Goal: Find contact information: Find contact information

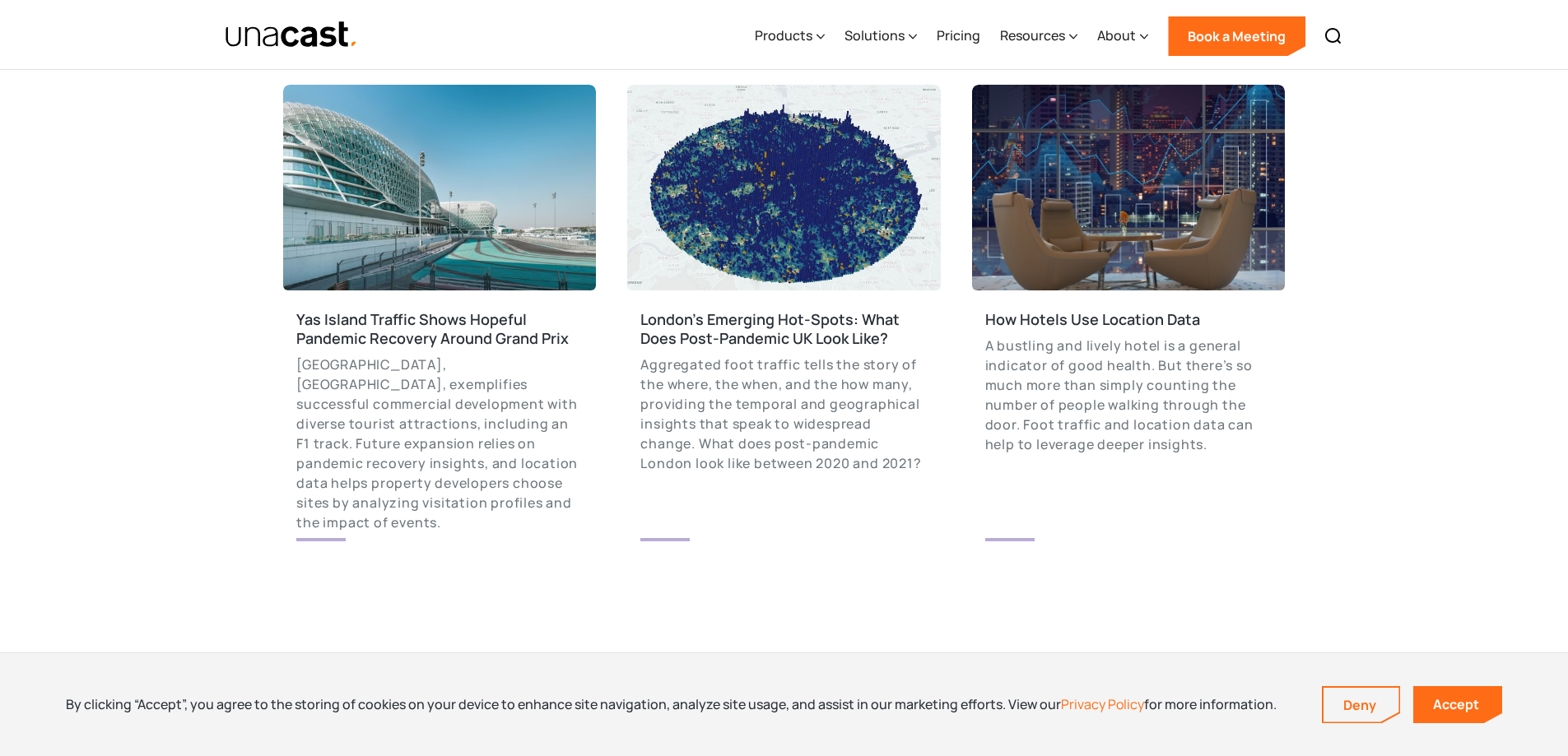
scroll to position [2633, 0]
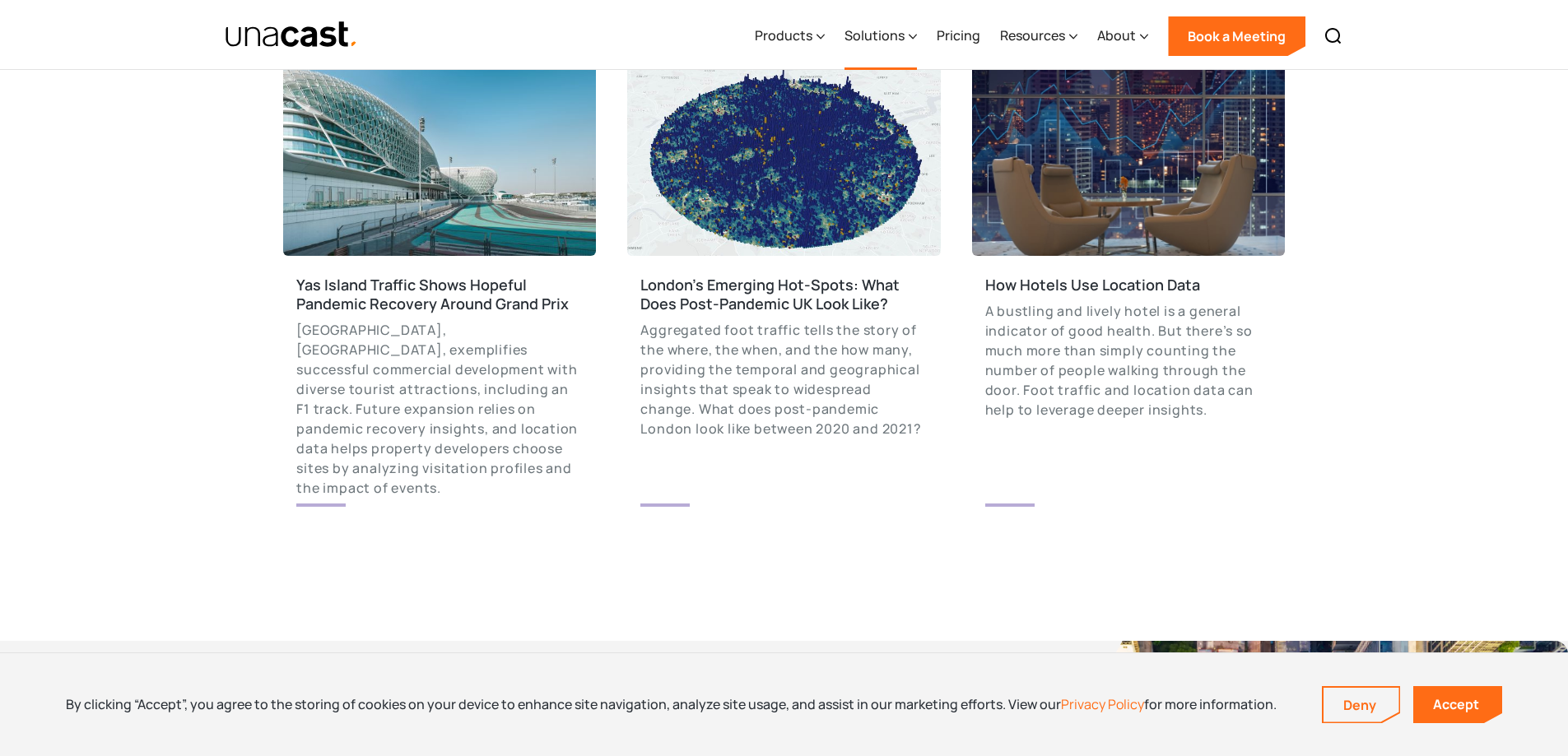
click at [910, 38] on icon at bounding box center [913, 37] width 8 height 18
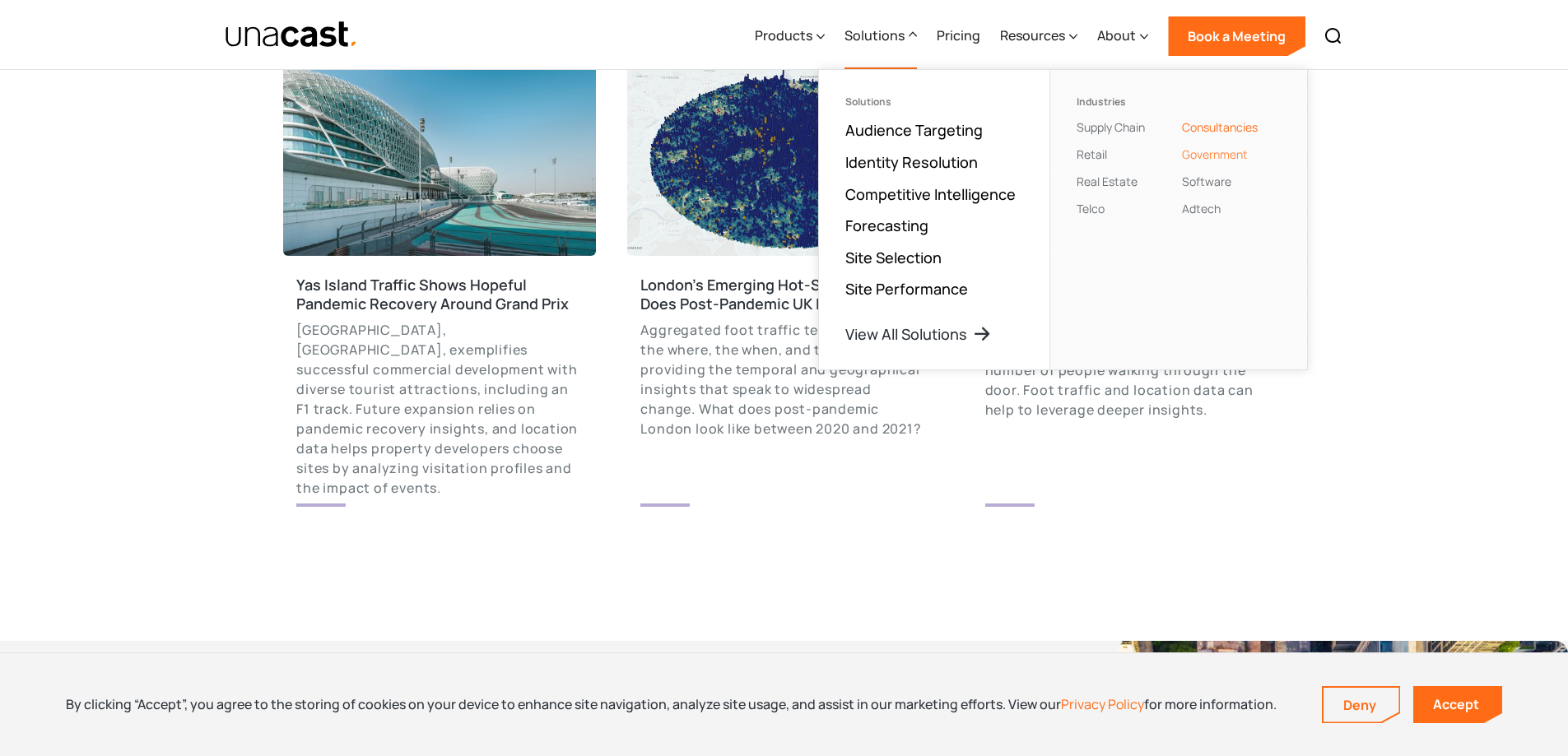
click at [1210, 152] on link "Government" at bounding box center [1214, 154] width 66 height 16
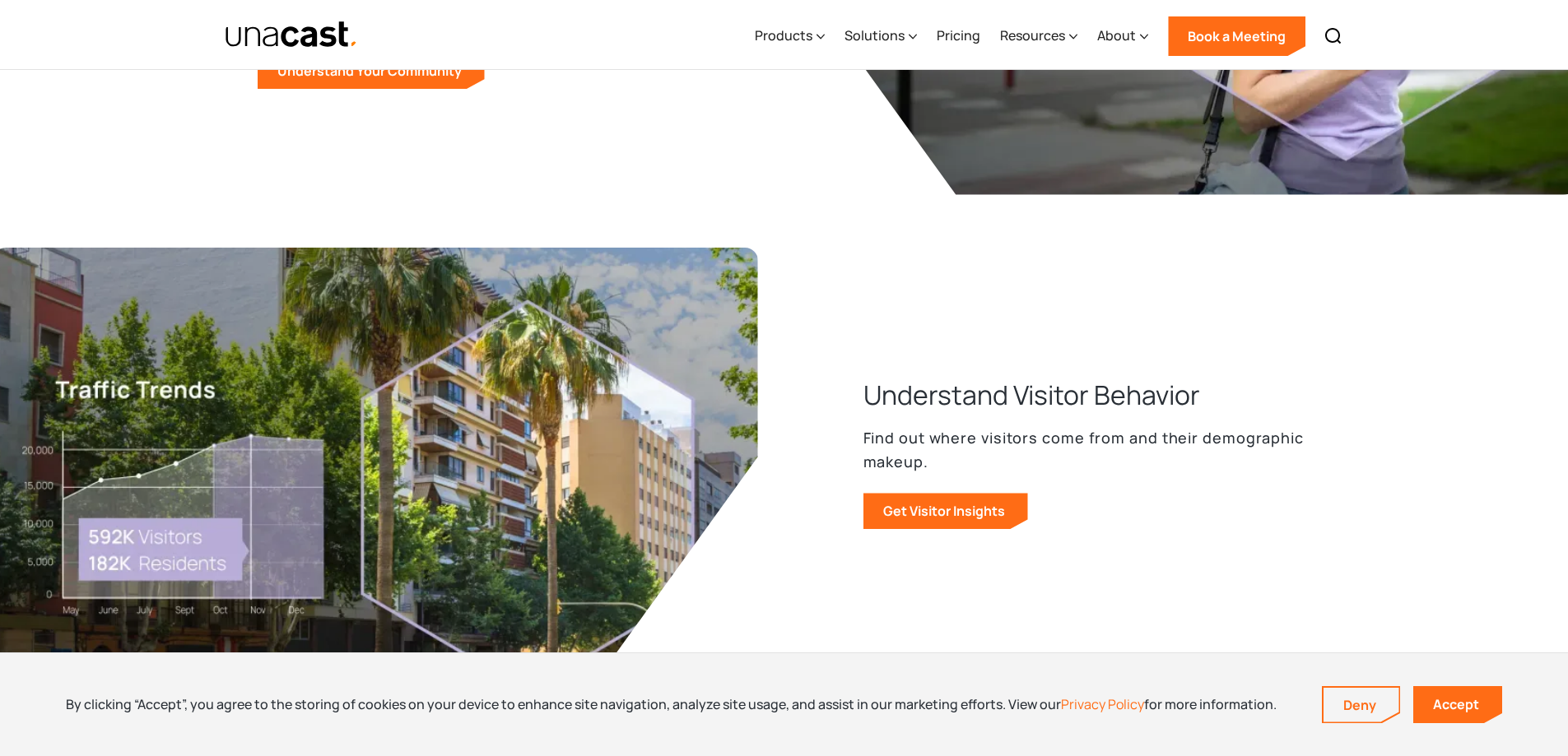
scroll to position [1564, 0]
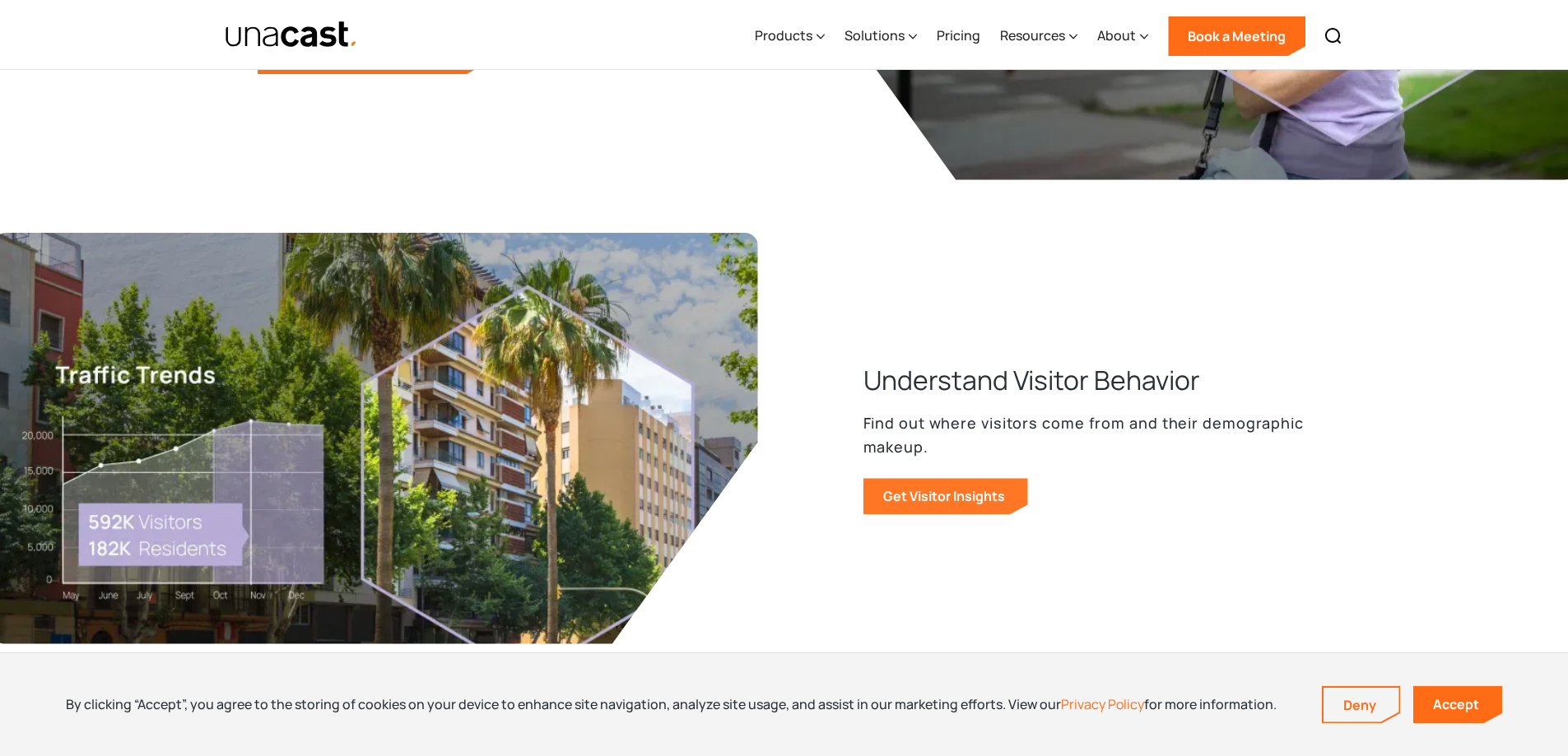
click at [904, 491] on link "Get Visitor Insights" at bounding box center [945, 496] width 164 height 36
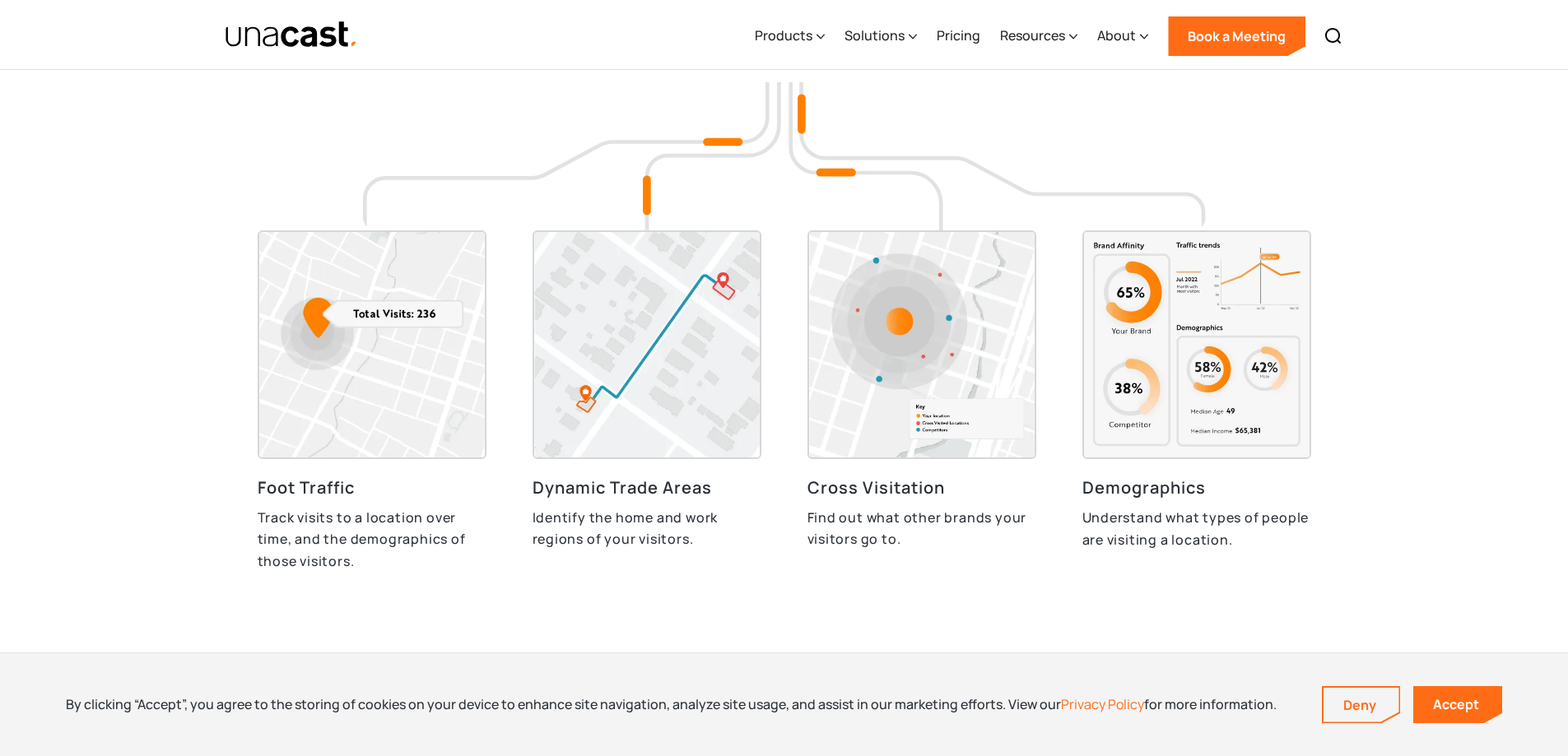
scroll to position [4675, 0]
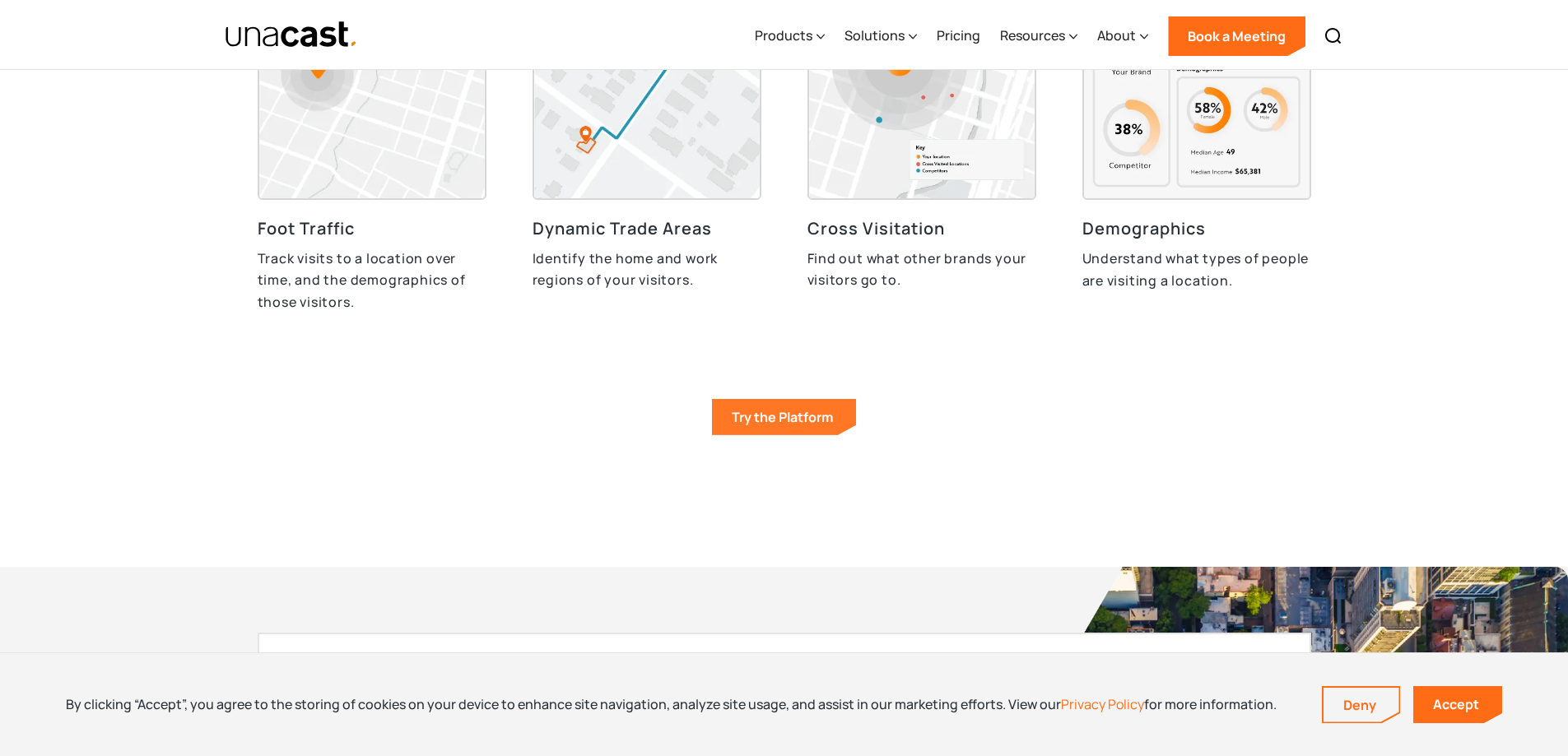
click at [780, 411] on link "Try the Platform" at bounding box center [784, 416] width 144 height 36
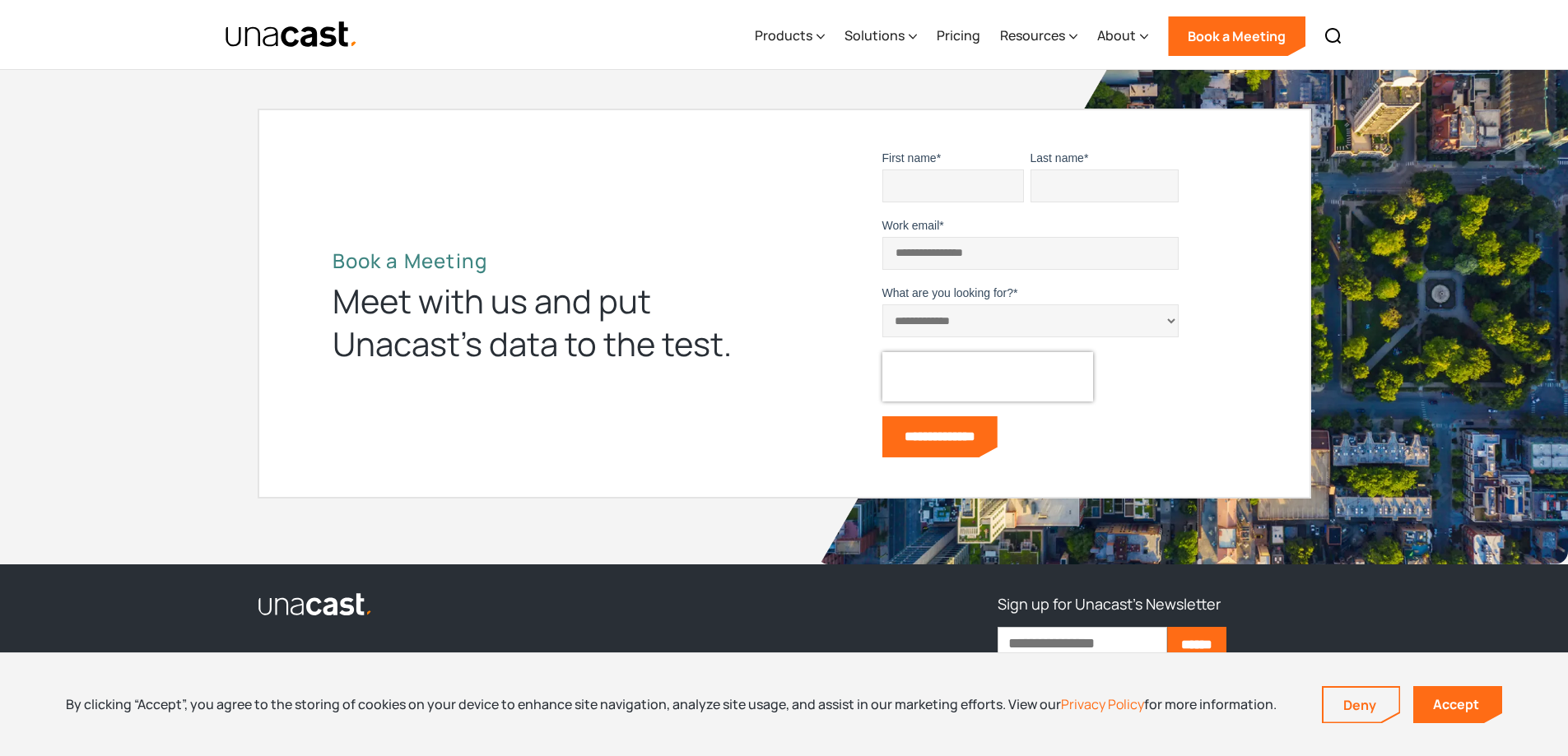
scroll to position [5406, 0]
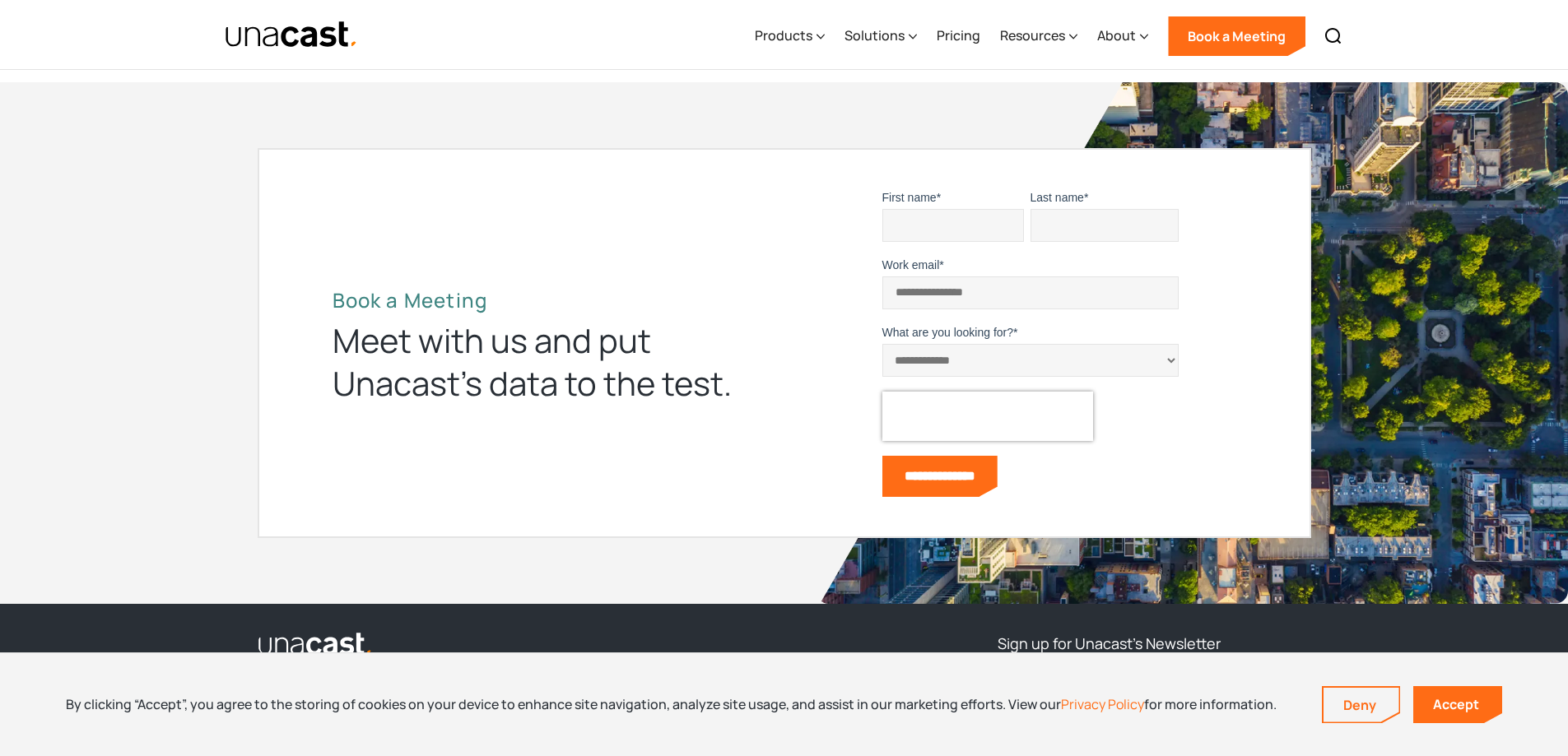
click at [888, 366] on select "**********" at bounding box center [1030, 360] width 296 height 33
click at [754, 356] on div "Meet with us and put Unacast’s data to the test." at bounding box center [546, 362] width 428 height 86
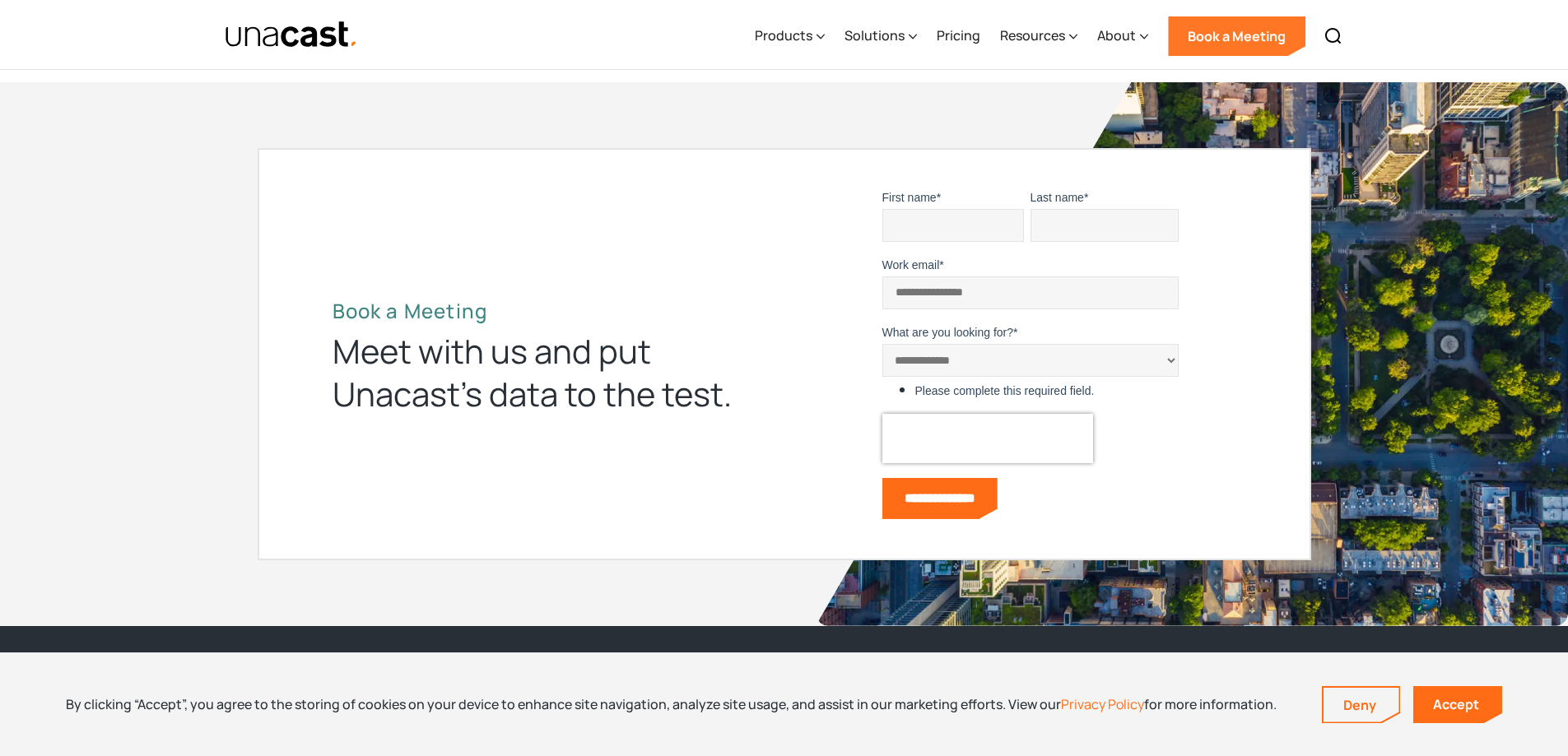
click at [1288, 23] on link "Book a Meeting" at bounding box center [1237, 36] width 138 height 39
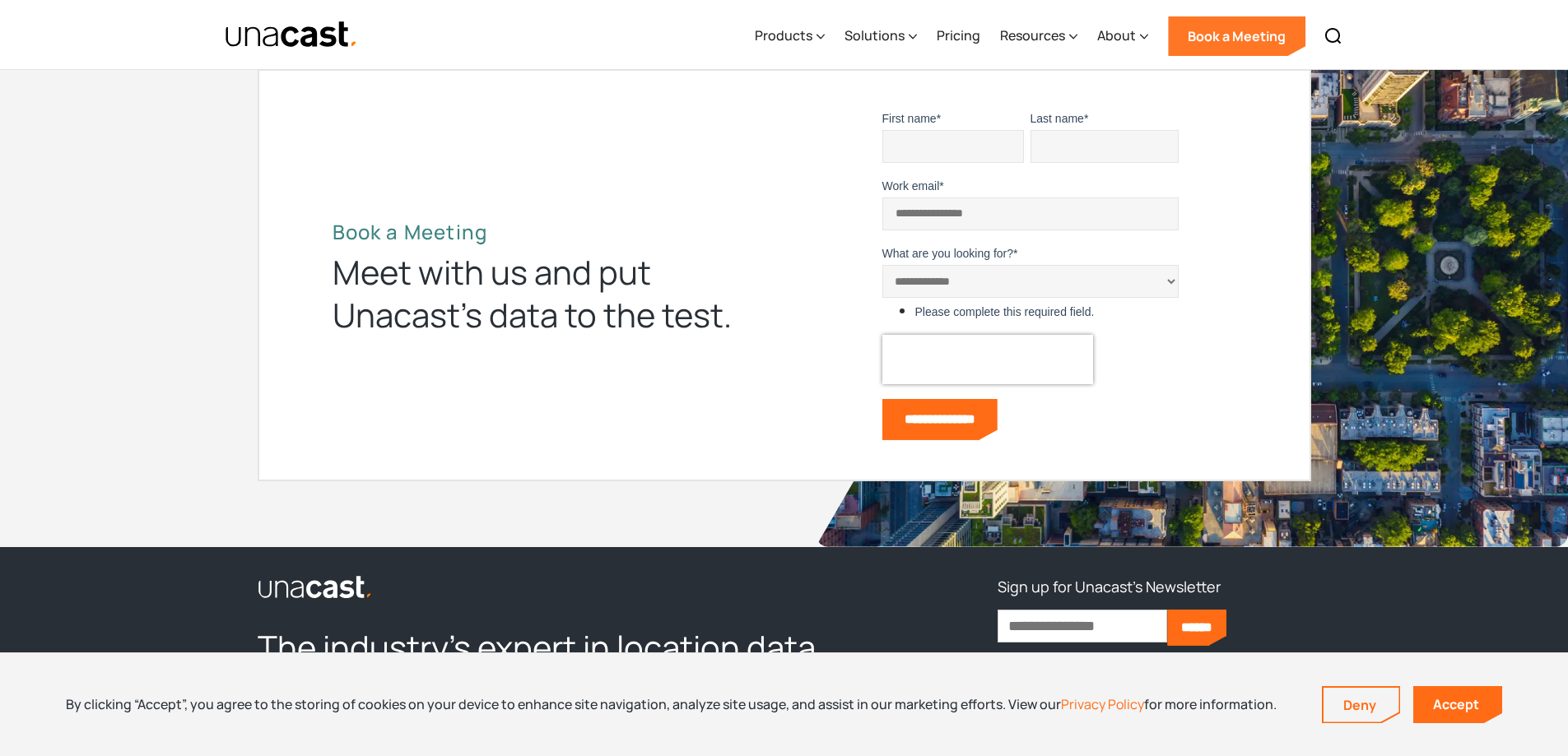
scroll to position [5489, 0]
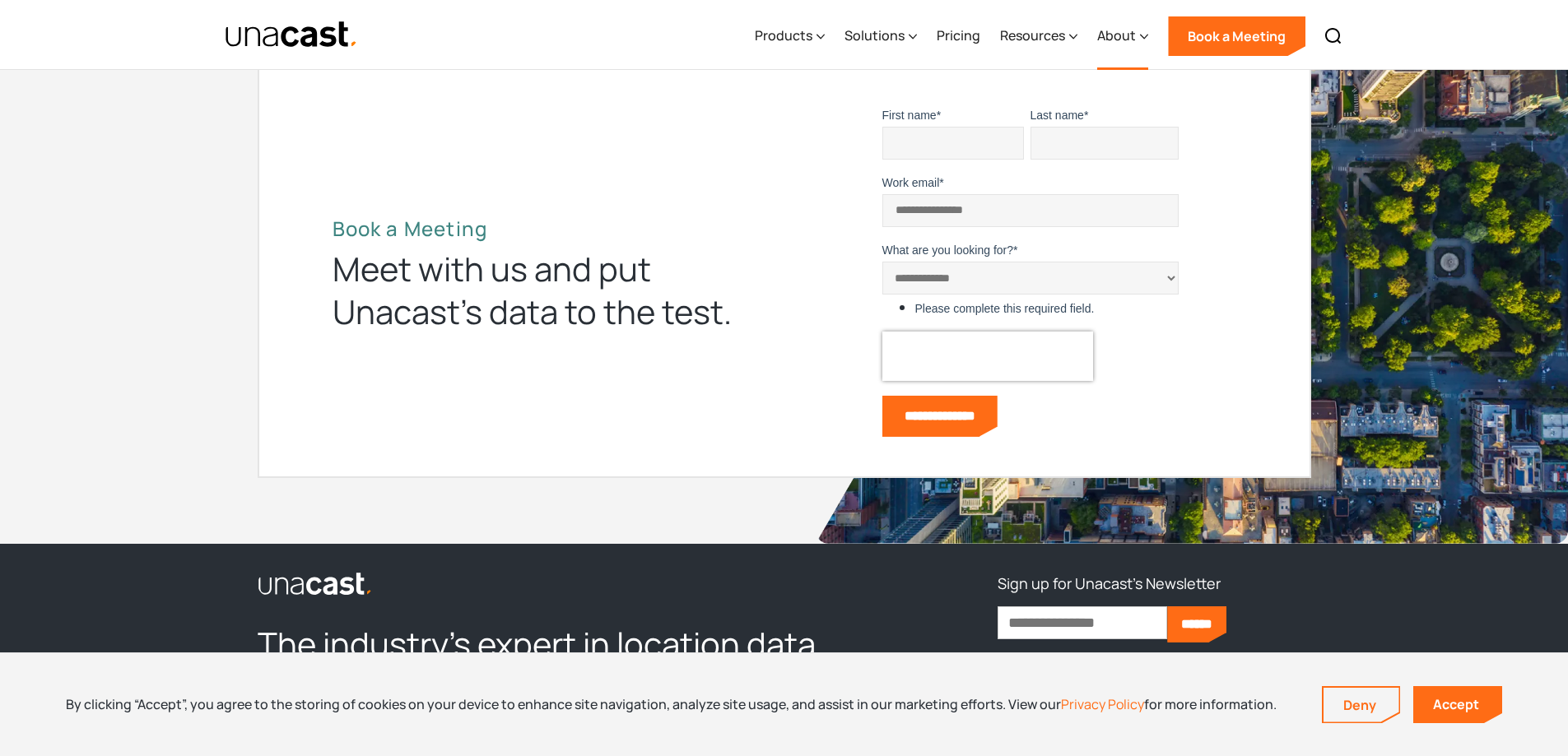
click at [1125, 36] on div "About" at bounding box center [1117, 36] width 38 height 20
click at [693, 243] on div "Book a Meeting Meet with us and put Unacast’s data to the test." at bounding box center [546, 275] width 428 height 117
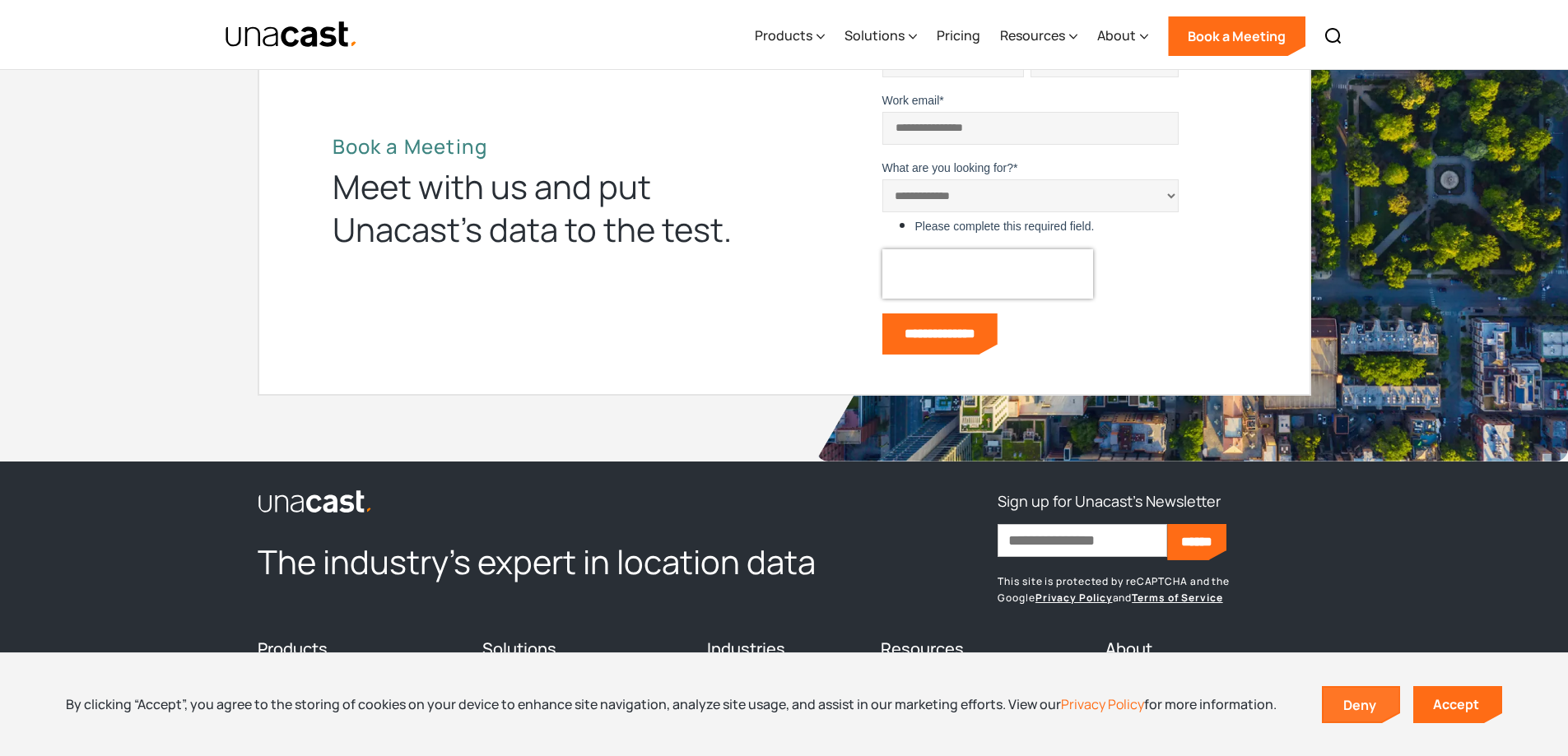
click at [1360, 705] on link "Deny" at bounding box center [1361, 705] width 76 height 34
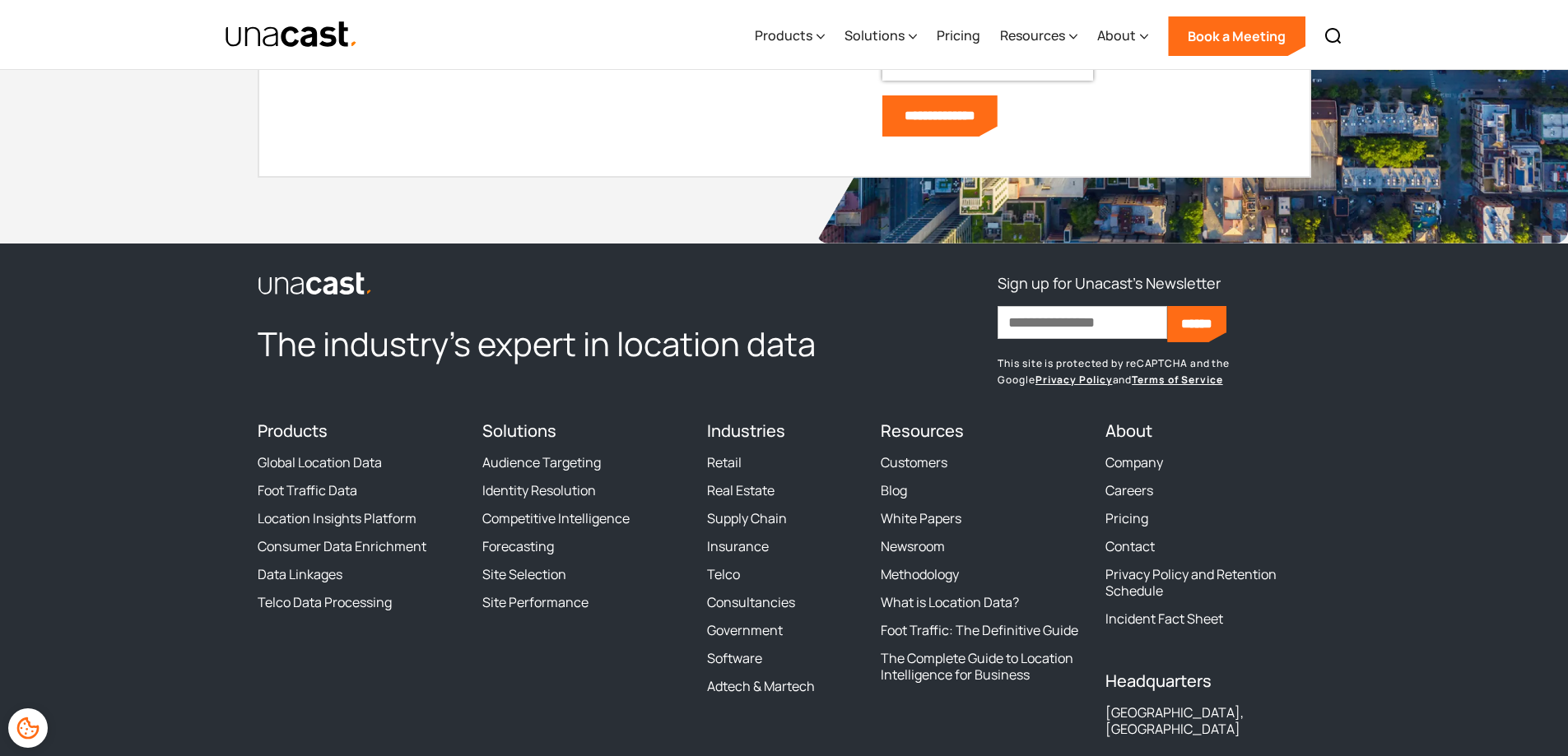
scroll to position [5819, 0]
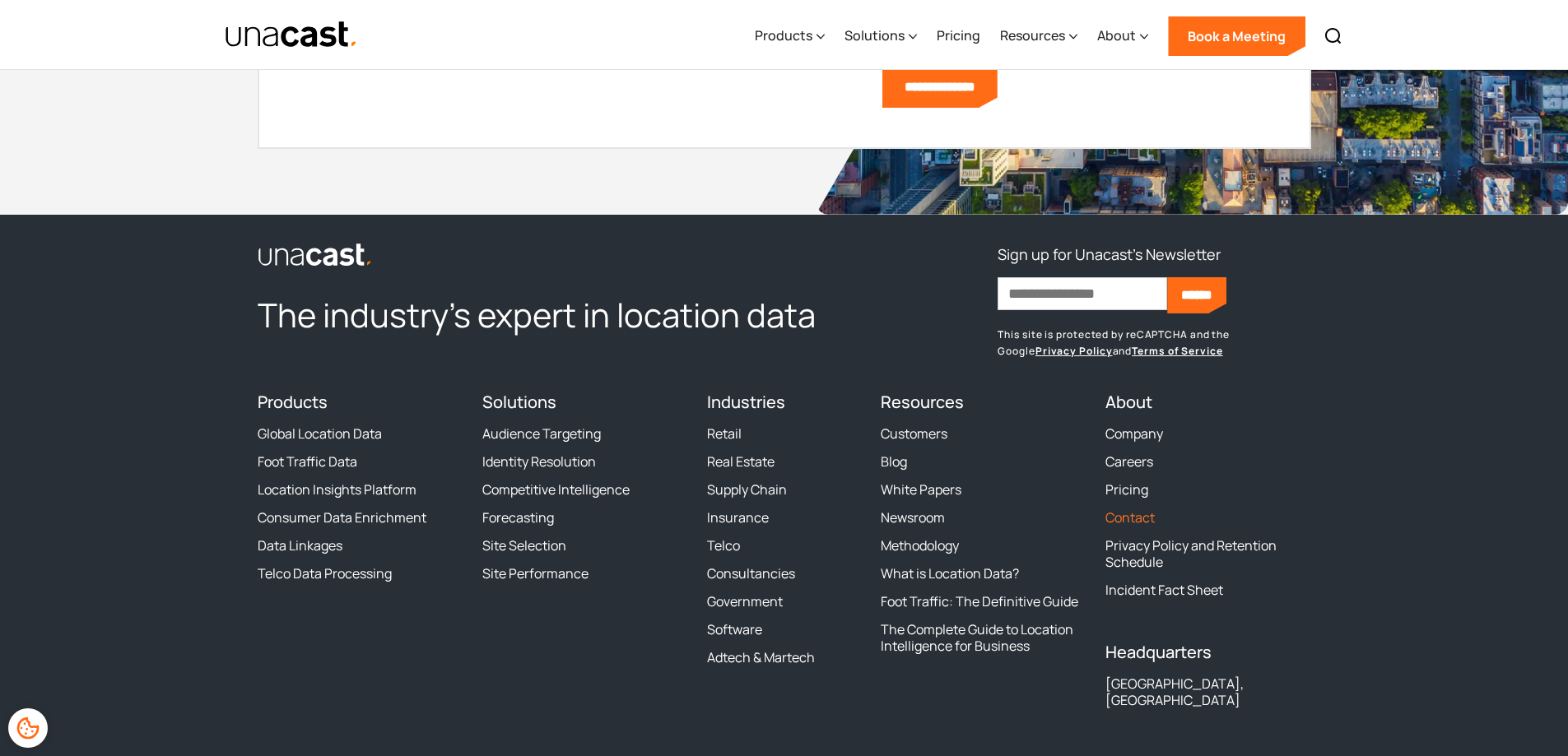
click at [1116, 516] on link "Contact" at bounding box center [1130, 518] width 49 height 17
